Goal: Communication & Community: Share content

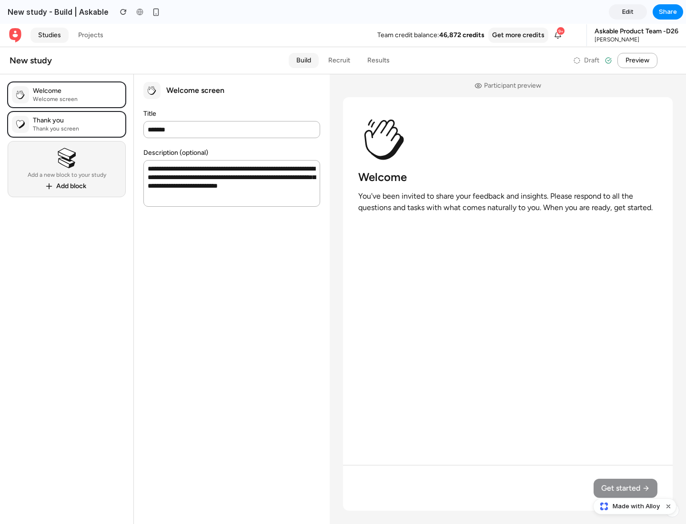
click at [667, 12] on span "Share" at bounding box center [667, 12] width 18 height 10
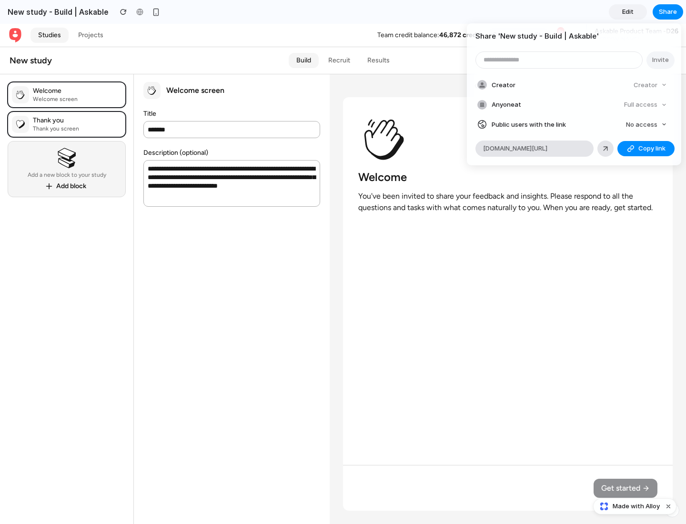
click at [646, 149] on span "Copy link" at bounding box center [651, 149] width 27 height 10
click at [636, 506] on div "Share ' New study - Build | Askable ' Invite Creator Creator Anyone at Full acc…" at bounding box center [343, 262] width 686 height 524
